Goal: Complete application form

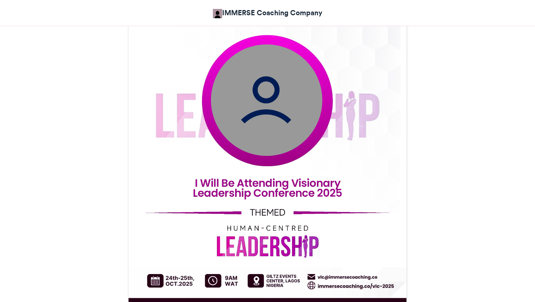
scroll to position [263, 0]
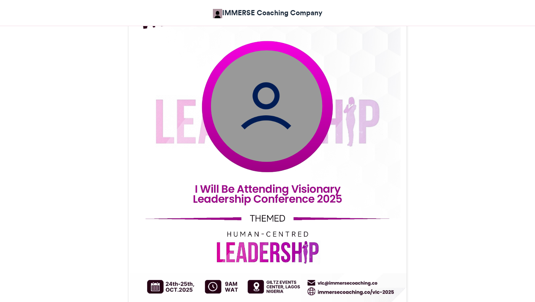
click at [271, 139] on img at bounding box center [266, 105] width 111 height 111
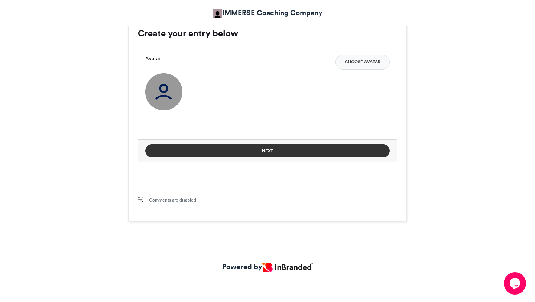
scroll to position [0, 0]
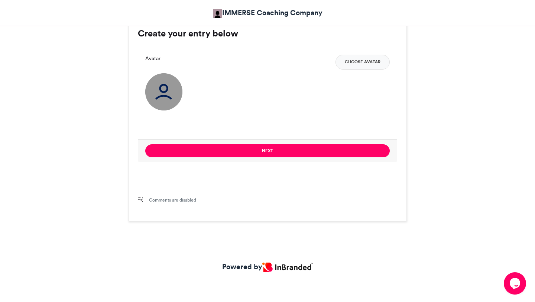
click at [163, 85] on img at bounding box center [163, 91] width 37 height 37
click at [355, 62] on button "Choose Avatar" at bounding box center [362, 62] width 54 height 15
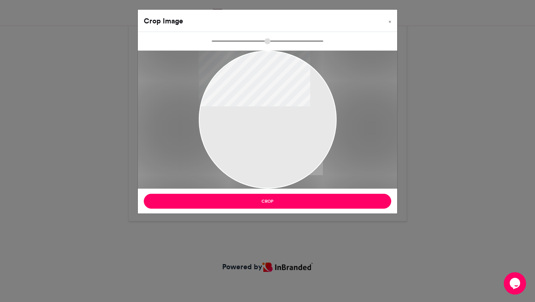
type input "******"
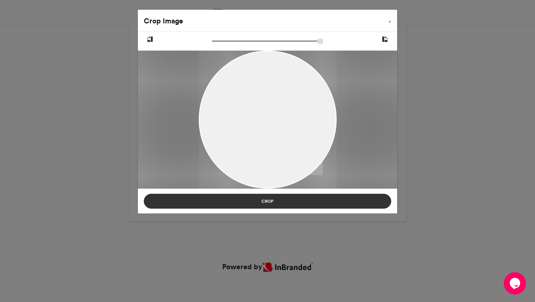
click at [283, 201] on button "Crop" at bounding box center [267, 201] width 247 height 15
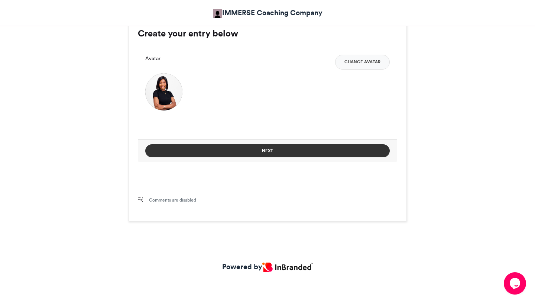
click at [281, 152] on button "Next" at bounding box center [267, 150] width 244 height 13
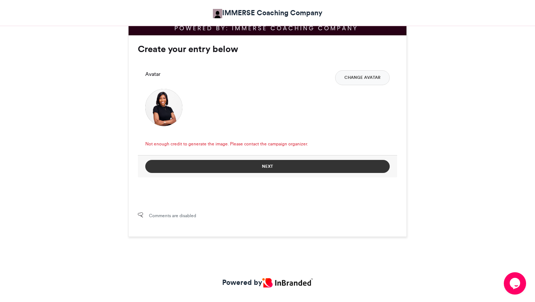
scroll to position [562, 0]
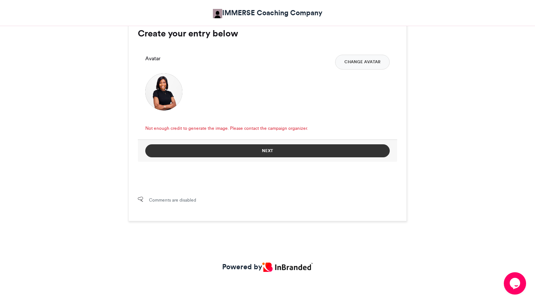
click at [272, 149] on button "Next" at bounding box center [267, 150] width 244 height 13
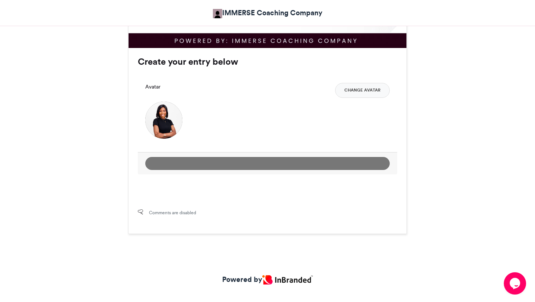
scroll to position [528, 0]
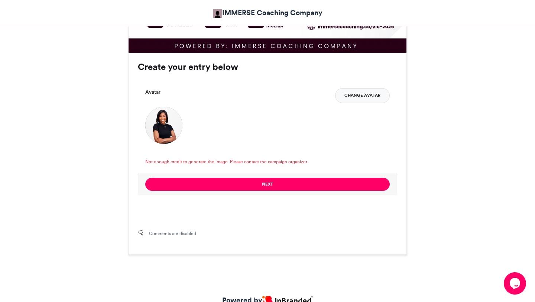
click at [360, 97] on button "Change Avatar" at bounding box center [362, 95] width 55 height 15
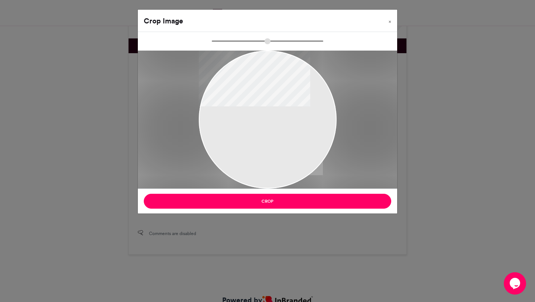
type input "******"
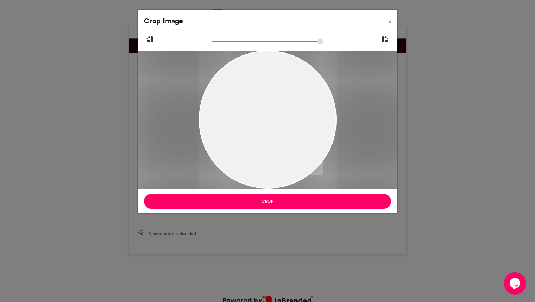
drag, startPoint x: 288, startPoint y: 143, endPoint x: 292, endPoint y: 142, distance: 4.3
click at [292, 142] on div at bounding box center [268, 118] width 138 height 172
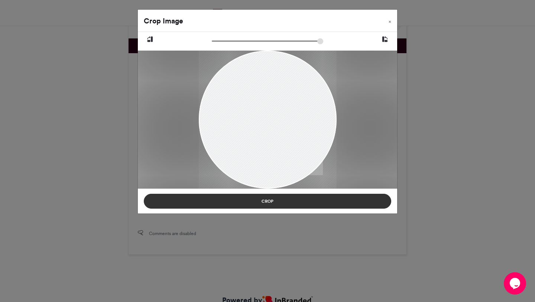
click at [289, 199] on button "Crop" at bounding box center [267, 201] width 247 height 15
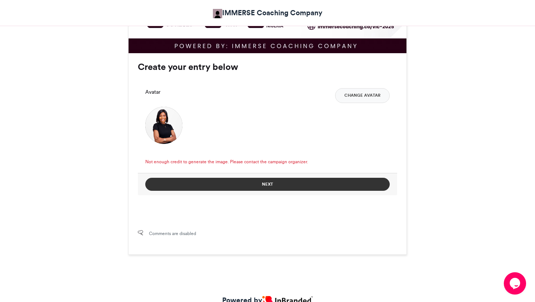
click at [280, 182] on button "Next" at bounding box center [267, 184] width 244 height 13
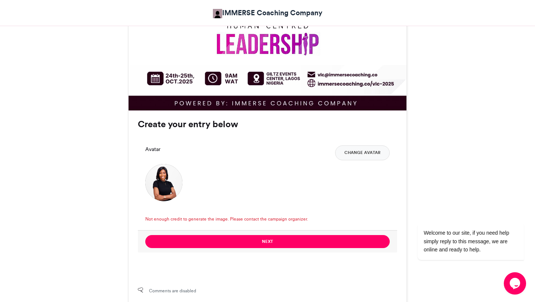
scroll to position [472, 0]
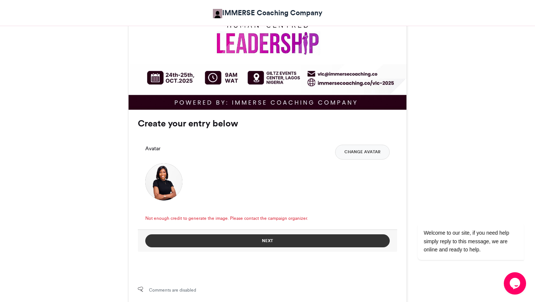
click at [246, 238] on button "Next" at bounding box center [267, 240] width 244 height 13
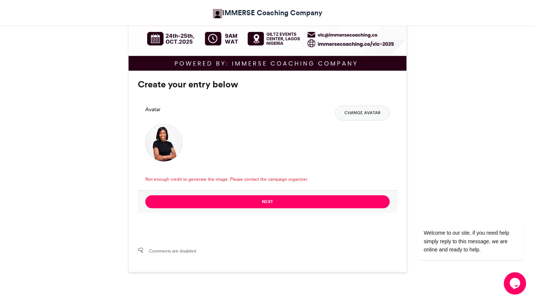
scroll to position [517, 0]
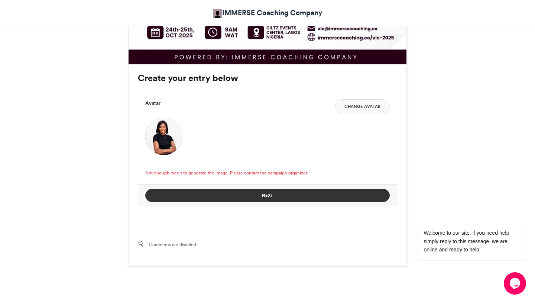
click at [292, 193] on button "Next" at bounding box center [267, 195] width 244 height 13
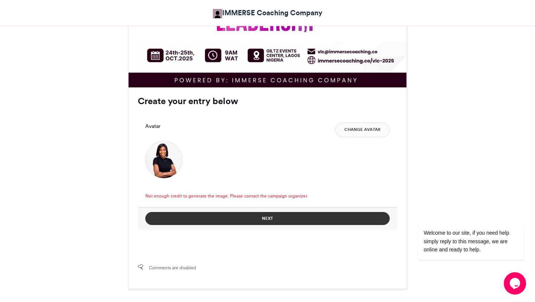
scroll to position [492, 0]
